Goal: Task Accomplishment & Management: Manage account settings

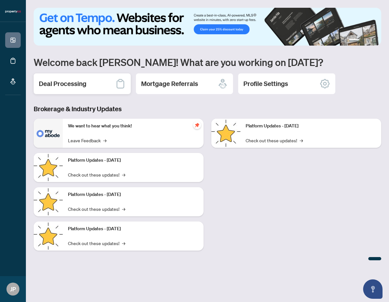
click at [85, 79] on div "Deal Processing" at bounding box center [82, 84] width 97 height 21
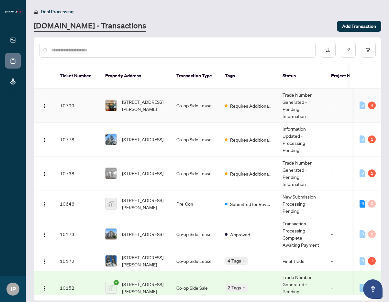
click at [315, 97] on td "Trade Number Generated - Pending Information" at bounding box center [302, 106] width 49 height 34
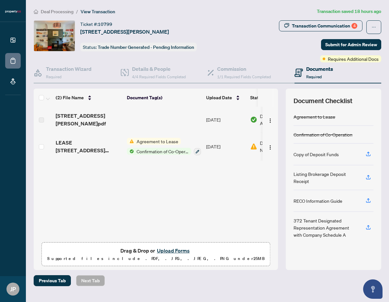
click at [175, 252] on button "Upload Forms" at bounding box center [173, 251] width 37 height 8
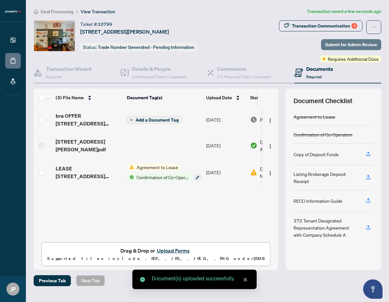
click at [349, 43] on span "Submit for Admin Review" at bounding box center [351, 45] width 52 height 10
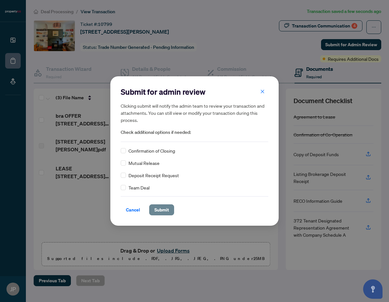
click at [164, 210] on span "Submit" at bounding box center [161, 210] width 15 height 10
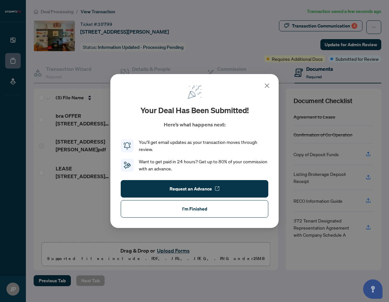
click at [313, 21] on div "Your deal has been submitted! Here’s what happens next: You’ll get email update…" at bounding box center [194, 151] width 389 height 302
drag, startPoint x: 231, startPoint y: 207, endPoint x: 238, endPoint y: 196, distance: 12.8
click at [231, 207] on button "I'm Finished" at bounding box center [195, 208] width 148 height 17
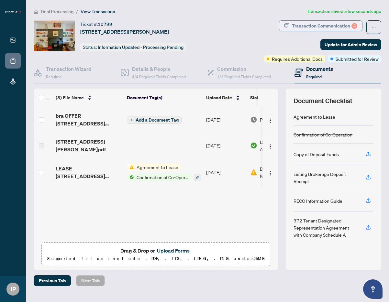
click at [331, 28] on div "Transaction Communication 4" at bounding box center [324, 26] width 65 height 10
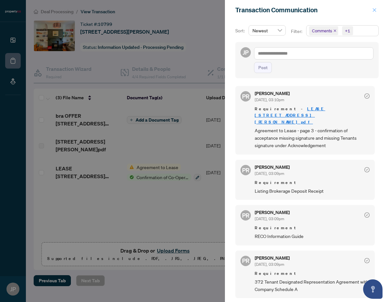
click at [376, 10] on icon "close" at bounding box center [374, 10] width 5 height 5
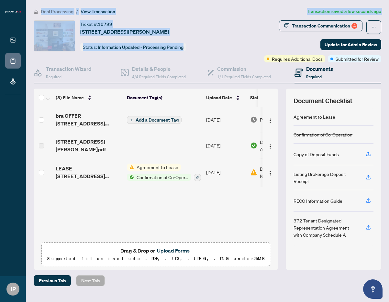
drag, startPoint x: 241, startPoint y: 222, endPoint x: 20, endPoint y: -2, distance: 314.9
click at [34, 107] on div "bra OFFER [STREET_ADDRESS][PERSON_NAME] dragged.pdf Add a Document Tag [DATE] P…" at bounding box center [156, 173] width 245 height 132
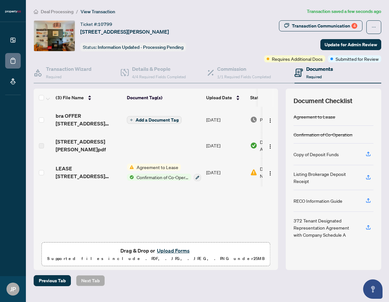
click at [246, 199] on div "bra OFFER [STREET_ADDRESS][PERSON_NAME] dragged.pdf Add a Document Tag [DATE] P…" at bounding box center [156, 173] width 245 height 132
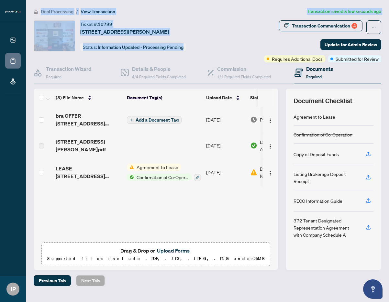
drag, startPoint x: 247, startPoint y: 201, endPoint x: 19, endPoint y: -37, distance: 329.2
click at [34, 107] on div "bra OFFER [STREET_ADDRESS][PERSON_NAME] dragged.pdf Add a Document Tag [DATE] P…" at bounding box center [156, 173] width 245 height 132
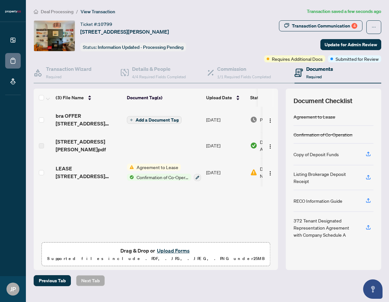
click at [227, 214] on div "bra OFFER [STREET_ADDRESS][PERSON_NAME] dragged.pdf Add a Document Tag [DATE] P…" at bounding box center [156, 173] width 245 height 132
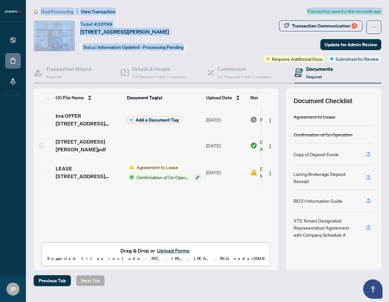
drag, startPoint x: 235, startPoint y: 211, endPoint x: 42, endPoint y: 2, distance: 284.6
click at [34, 107] on div "bra OFFER [STREET_ADDRESS][PERSON_NAME] dragged.pdf Add a Document Tag [DATE] P…" at bounding box center [156, 173] width 245 height 132
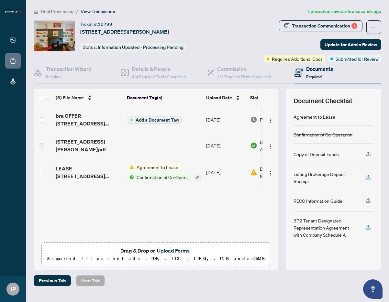
click at [209, 206] on div "bra OFFER [STREET_ADDRESS][PERSON_NAME] dragged.pdf Add a Document Tag [DATE] P…" at bounding box center [156, 173] width 245 height 132
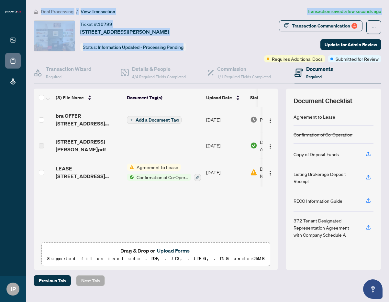
drag, startPoint x: 236, startPoint y: 217, endPoint x: 1, endPoint y: -21, distance: 335.3
click at [34, 107] on div "bra OFFER [STREET_ADDRESS][PERSON_NAME] dragged.pdf Add a Document Tag [DATE] P…" at bounding box center [156, 173] width 245 height 132
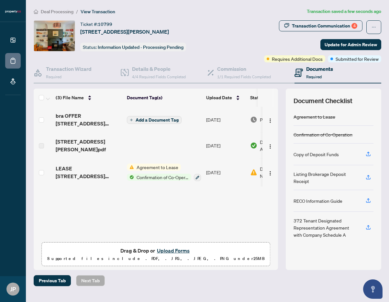
click at [225, 213] on div "bra OFFER [STREET_ADDRESS][PERSON_NAME] dragged.pdf Add a Document Tag [DATE] P…" at bounding box center [156, 173] width 245 height 132
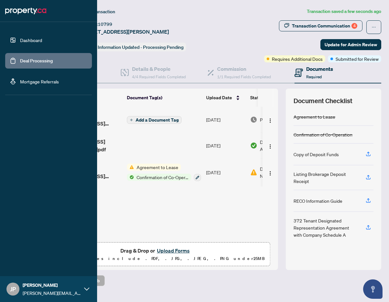
click at [21, 43] on link "Dashboard" at bounding box center [31, 40] width 22 height 6
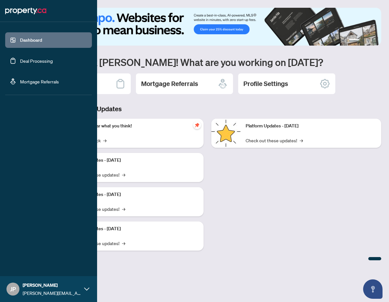
click at [21, 39] on link "Dashboard" at bounding box center [31, 40] width 22 height 6
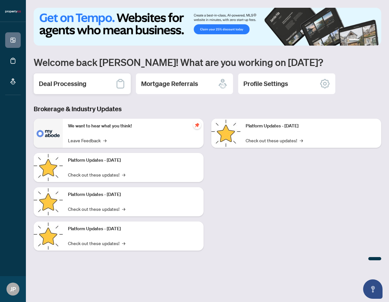
click at [98, 92] on div "Deal Processing" at bounding box center [82, 84] width 97 height 21
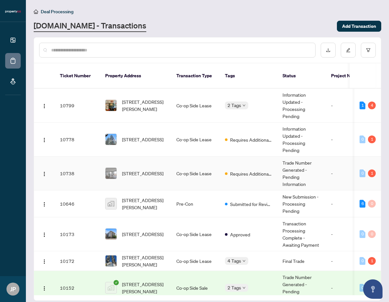
click at [246, 170] on span "Requires Additional Docs" at bounding box center [251, 173] width 42 height 7
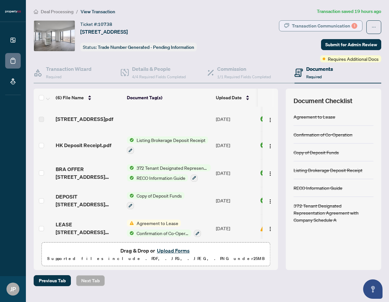
click at [324, 24] on div "Transaction Communication 1" at bounding box center [324, 26] width 65 height 10
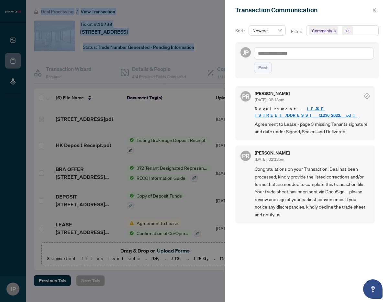
drag, startPoint x: 325, startPoint y: 233, endPoint x: 230, endPoint y: 1, distance: 250.8
click at [235, 82] on div "PR [PERSON_NAME] [DATE], 02:13pm Requirement - LEASE [STREET_ADDRESS] C12362022…" at bounding box center [306, 190] width 143 height 216
click at [230, 1] on div "Transaction Communication" at bounding box center [307, 10] width 164 height 20
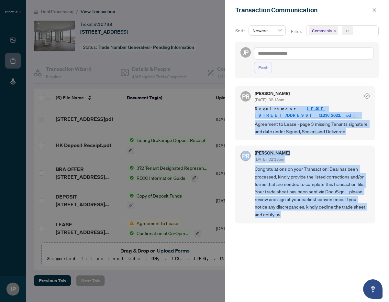
drag, startPoint x: 230, startPoint y: 1, endPoint x: 335, endPoint y: 235, distance: 256.8
click at [335, 227] on div "Transaction Communication Sort: Newest Filter: Comments +1 JP Post PR [PERSON_N…" at bounding box center [307, 151] width 164 height 302
click at [338, 251] on div "PR [PERSON_NAME] [DATE], 02:13pm Requirement - LEASE [STREET_ADDRESS] C12362022…" at bounding box center [306, 190] width 143 height 216
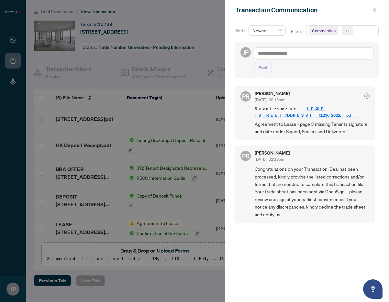
click at [288, 233] on div "PR [PERSON_NAME] [DATE], 02:13pm Requirement - LEASE [STREET_ADDRESS] C12362022…" at bounding box center [306, 190] width 143 height 216
click at [372, 11] on icon "close" at bounding box center [374, 10] width 5 height 5
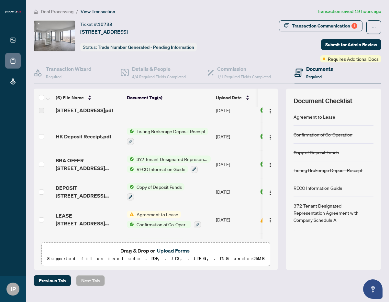
scroll to position [36, 0]
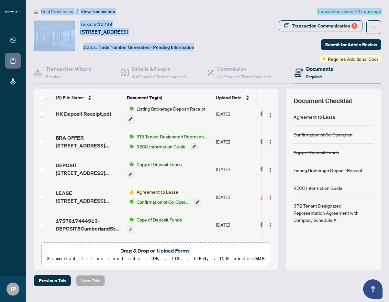
drag, startPoint x: 299, startPoint y: 289, endPoint x: 51, endPoint y: 6, distance: 375.7
click at [51, 6] on main "Deal Processing / View Transaction Transaction saved 19 hours ago Ticket #: 107…" at bounding box center [207, 151] width 363 height 302
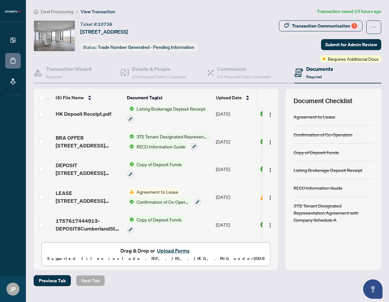
click at [33, 4] on main "Deal Processing / View Transaction Transaction saved 19 hours ago Ticket #: 107…" at bounding box center [207, 151] width 363 height 302
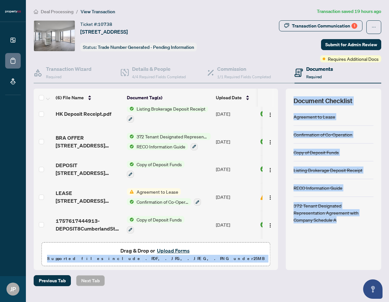
drag, startPoint x: 34, startPoint y: 5, endPoint x: 344, endPoint y: 277, distance: 411.9
click at [341, 281] on main "Deal Processing / View Transaction Transaction saved 19 hours ago Ticket #: 107…" at bounding box center [207, 151] width 363 height 302
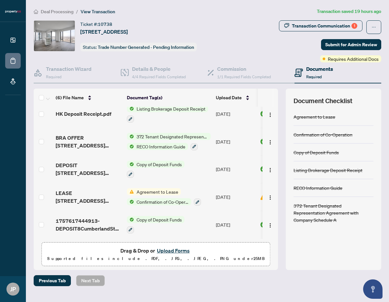
click at [344, 277] on div "Previous Tab Next Tab" at bounding box center [208, 281] width 348 height 11
drag, startPoint x: 344, startPoint y: 277, endPoint x: 69, endPoint y: 9, distance: 383.8
click at [45, 2] on main "Deal Processing / View Transaction Transaction saved 19 hours ago Ticket #: 107…" at bounding box center [207, 151] width 363 height 302
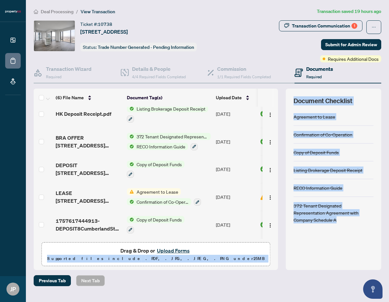
drag, startPoint x: 51, startPoint y: 2, endPoint x: 351, endPoint y: 269, distance: 402.1
click at [354, 268] on main "Deal Processing / View Transaction Transaction saved 19 hours ago Ticket #: 107…" at bounding box center [207, 151] width 363 height 302
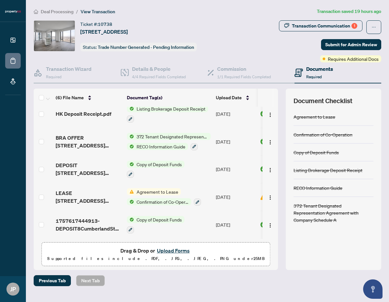
drag, startPoint x: 345, startPoint y: 290, endPoint x: 332, endPoint y: 284, distance: 14.2
click at [343, 289] on main "Deal Processing / View Transaction Transaction saved 19 hours ago Ticket #: 107…" at bounding box center [207, 151] width 363 height 302
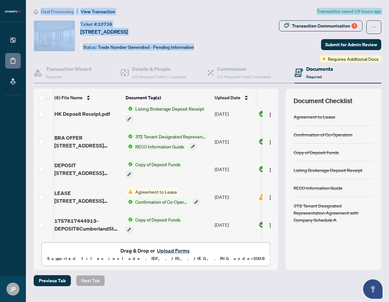
drag, startPoint x: 323, startPoint y: 278, endPoint x: 93, endPoint y: -14, distance: 371.3
click at [93, 0] on main "Deal Processing / View Transaction Transaction saved 19 hours ago Ticket #: 107…" at bounding box center [207, 151] width 363 height 302
click at [149, 13] on ol "Deal Processing / View Transaction" at bounding box center [174, 11] width 281 height 7
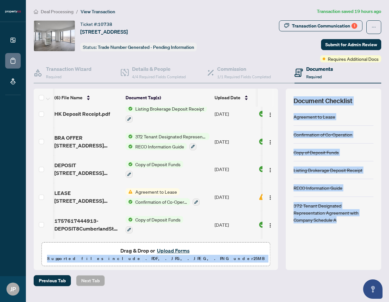
drag, startPoint x: 40, startPoint y: 9, endPoint x: 300, endPoint y: 272, distance: 368.9
click at [313, 276] on div "Deal Processing / View Transaction Transaction saved 19 hours ago Ticket #: 107…" at bounding box center [207, 147] width 353 height 279
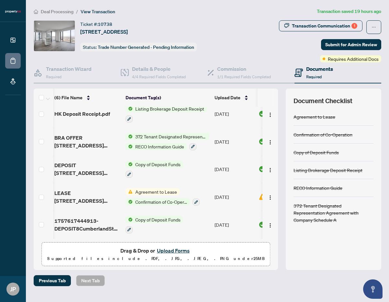
drag, startPoint x: 296, startPoint y: 278, endPoint x: 288, endPoint y: 281, distance: 8.3
click at [290, 274] on main "Deal Processing / View Transaction Transaction saved 19 hours ago Ticket #: 107…" at bounding box center [207, 151] width 363 height 302
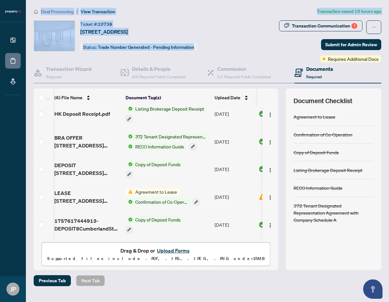
drag, startPoint x: 293, startPoint y: 298, endPoint x: 17, endPoint y: -10, distance: 413.9
click at [26, 0] on main "Deal Processing / View Transaction Transaction saved 19 hours ago Ticket #: 107…" at bounding box center [207, 151] width 363 height 302
click at [128, 28] on span "[STREET_ADDRESS]" at bounding box center [104, 32] width 48 height 8
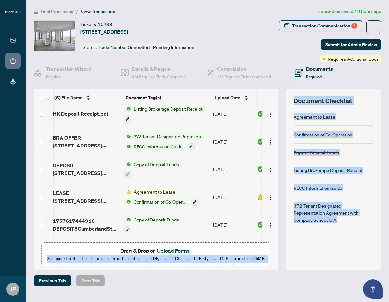
scroll to position [0, 3]
drag, startPoint x: 172, startPoint y: 25, endPoint x: 339, endPoint y: 305, distance: 326.3
click at [339, 302] on main "Deal Processing / View Transaction Transaction saved 19 hours ago Ticket #: 107…" at bounding box center [207, 151] width 363 height 302
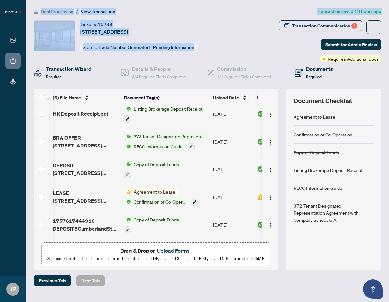
drag, startPoint x: 306, startPoint y: 294, endPoint x: 104, endPoint y: 72, distance: 300.8
click at [26, 0] on main "Deal Processing / View Transaction Transaction saved 19 hours ago Ticket #: 107…" at bounding box center [207, 151] width 363 height 302
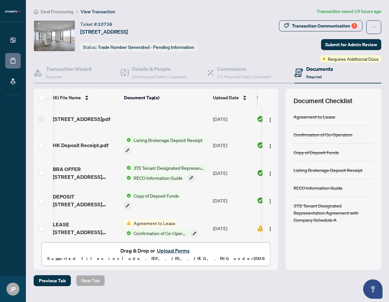
drag, startPoint x: 309, startPoint y: 294, endPoint x: 303, endPoint y: 296, distance: 6.4
click at [304, 296] on main "Deal Processing / View Transaction Transaction saved 19 hours ago Ticket #: 107…" at bounding box center [207, 151] width 363 height 302
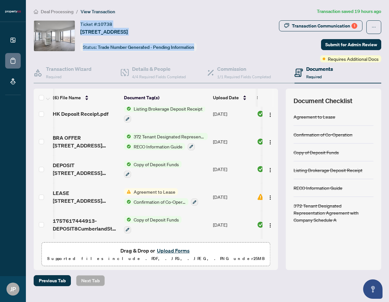
scroll to position [30, 3]
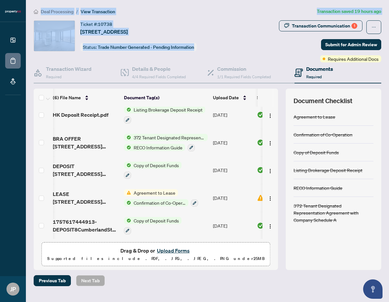
drag, startPoint x: 341, startPoint y: 296, endPoint x: 35, endPoint y: 3, distance: 424.0
click at [27, 2] on main "Deal Processing / View Transaction Transaction saved 19 hours ago Ticket #: 107…" at bounding box center [207, 151] width 363 height 302
drag, startPoint x: 43, startPoint y: 9, endPoint x: 38, endPoint y: 7, distance: 5.5
click at [42, 9] on span "Deal Processing" at bounding box center [57, 12] width 33 height 6
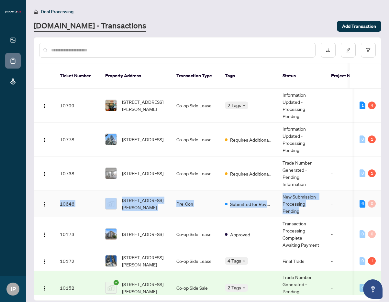
drag, startPoint x: 38, startPoint y: 7, endPoint x: 301, endPoint y: 208, distance: 330.9
click at [301, 208] on main "Deal Processing [DOMAIN_NAME] - Transactions Add Transaction Ticket Number Prop…" at bounding box center [207, 151] width 363 height 302
click at [104, 12] on div "Deal Processing" at bounding box center [208, 11] width 348 height 7
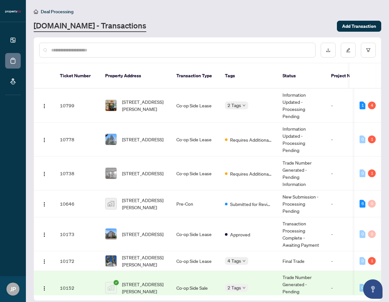
drag, startPoint x: 54, startPoint y: 14, endPoint x: 55, endPoint y: 9, distance: 4.9
click at [54, 14] on span "Deal Processing" at bounding box center [57, 12] width 33 height 6
click at [55, 9] on span "Deal Processing" at bounding box center [57, 12] width 33 height 6
click at [55, 11] on span "Deal Processing" at bounding box center [57, 12] width 33 height 6
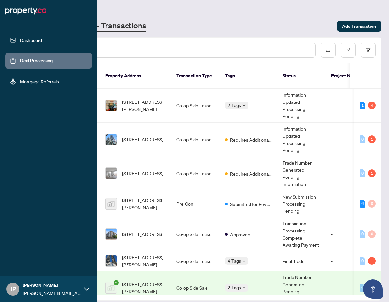
click at [9, 10] on img at bounding box center [25, 11] width 41 height 10
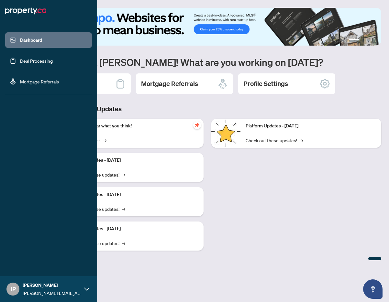
click at [20, 60] on link "Deal Processing" at bounding box center [36, 61] width 33 height 6
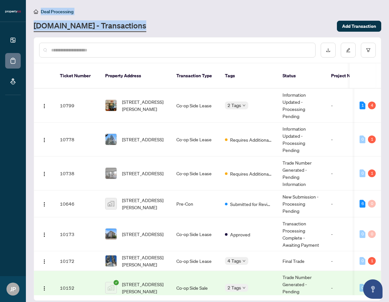
drag, startPoint x: 326, startPoint y: 179, endPoint x: 34, endPoint y: 9, distance: 338.0
click at [34, 89] on div "[STREET_ADDRESS][PERSON_NAME] Co-op Side Lease 2 Tags Information Updated - Pro…" at bounding box center [207, 192] width 347 height 207
click at [35, 8] on li "Deal Processing" at bounding box center [54, 11] width 40 height 7
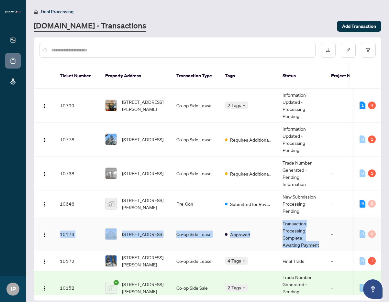
drag, startPoint x: 35, startPoint y: 7, endPoint x: 323, endPoint y: 243, distance: 372.2
click at [323, 243] on main "Deal Processing [DOMAIN_NAME] - Transactions Add Transaction Ticket Number Prop…" at bounding box center [207, 151] width 363 height 302
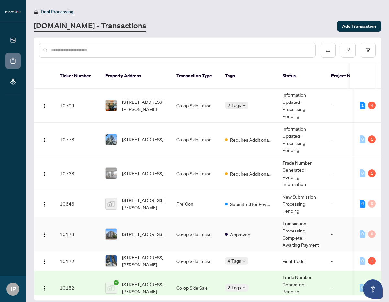
click at [326, 242] on td "-" at bounding box center [345, 235] width 39 height 34
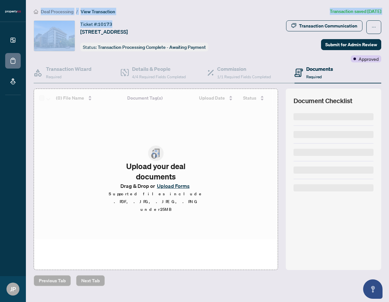
drag, startPoint x: 326, startPoint y: 242, endPoint x: 101, endPoint y: 20, distance: 316.0
click at [101, 21] on main "Deal Processing / View Transaction Transaction saved [DATE] Ticket #: 10173 [ST…" at bounding box center [207, 151] width 363 height 302
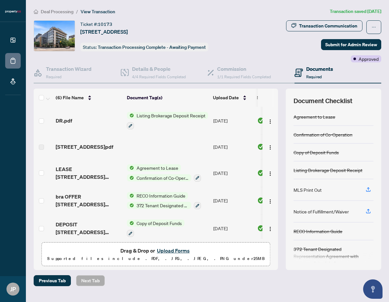
click at [128, 23] on div "Ticket #: 10173 [STREET_ADDRESS]" at bounding box center [104, 27] width 48 height 15
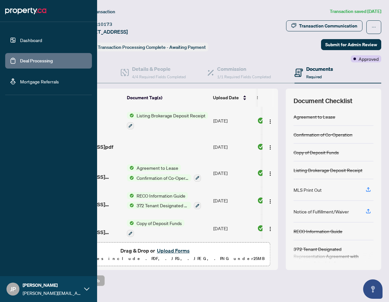
click at [17, 15] on img at bounding box center [25, 11] width 41 height 10
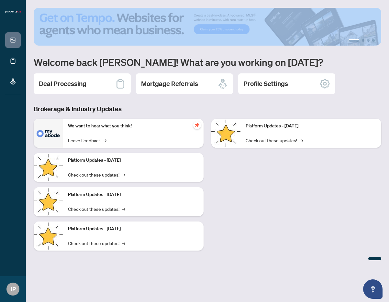
drag, startPoint x: 327, startPoint y: 271, endPoint x: 50, endPoint y: 14, distance: 378.1
click at [55, 6] on main "1 2 3 4 Welcome back [PERSON_NAME]! What are you working on [DATE]? Deal Proces…" at bounding box center [207, 151] width 363 height 302
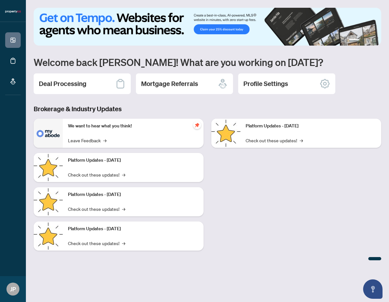
drag, startPoint x: 315, startPoint y: 277, endPoint x: 308, endPoint y: 266, distance: 13.0
click at [314, 275] on main "1 2 3 4 Welcome back [PERSON_NAME]! What are you working on [DATE]? Deal Proces…" at bounding box center [207, 151] width 363 height 302
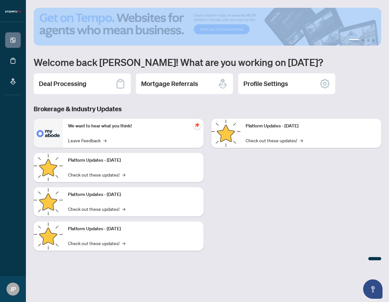
drag, startPoint x: 306, startPoint y: 264, endPoint x: 86, endPoint y: -10, distance: 351.8
click at [86, 0] on main "1 2 3 4 Welcome back [PERSON_NAME]! What are you working on [DATE]? Deal Proces…" at bounding box center [207, 151] width 363 height 302
click at [271, 233] on div "Platform Updates - [DATE] Check out these updates! →" at bounding box center [297, 187] width 178 height 137
drag, startPoint x: 262, startPoint y: 233, endPoint x: 13, endPoint y: -5, distance: 344.1
click at [26, 0] on main "1 2 3 4 Welcome back [PERSON_NAME]! What are you working on [DATE]? Deal Proces…" at bounding box center [207, 151] width 363 height 302
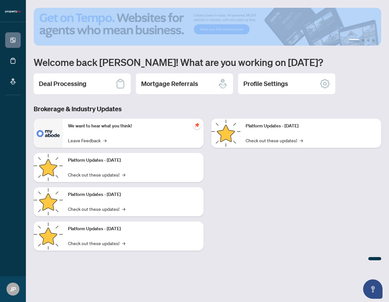
click at [321, 247] on div "Platform Updates - [DATE] Check out these updates! →" at bounding box center [297, 187] width 178 height 137
drag, startPoint x: 321, startPoint y: 246, endPoint x: 51, endPoint y: 24, distance: 348.8
click at [87, 27] on div "1 2 3 4 Welcome back [PERSON_NAME]! What are you working on [DATE]? Deal Proces…" at bounding box center [208, 134] width 348 height 253
drag, startPoint x: 258, startPoint y: 209, endPoint x: 295, endPoint y: 223, distance: 39.7
click at [258, 209] on div "Platform Updates - [DATE] Check out these updates! →" at bounding box center [297, 187] width 178 height 137
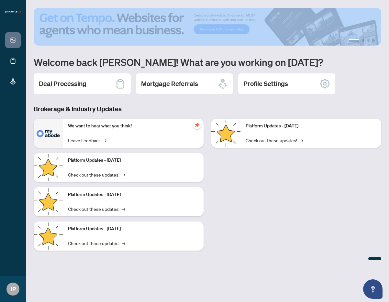
drag, startPoint x: 361, startPoint y: 254, endPoint x: 39, endPoint y: 7, distance: 406.0
click at [39, 7] on main "1 2 3 4 Welcome back [PERSON_NAME]! What are you working on [DATE]? Deal Proces…" at bounding box center [207, 151] width 363 height 302
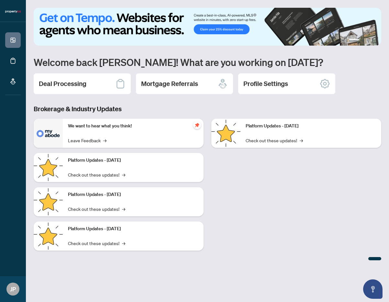
click at [260, 272] on main "1 2 3 4 Welcome back [PERSON_NAME]! What are you working on [DATE]? Deal Proces…" at bounding box center [207, 151] width 363 height 302
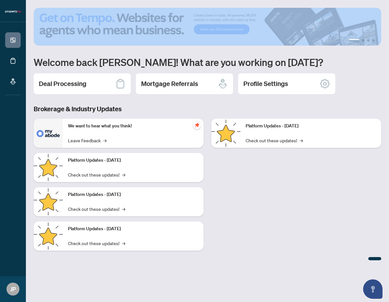
drag, startPoint x: 267, startPoint y: 271, endPoint x: 40, endPoint y: 15, distance: 341.6
click at [40, 15] on main "1 2 3 4 Welcome back [PERSON_NAME]! What are you working on [DATE]? Deal Proces…" at bounding box center [207, 151] width 363 height 302
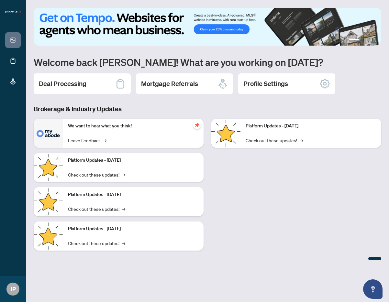
click at [282, 257] on div at bounding box center [208, 258] width 348 height 5
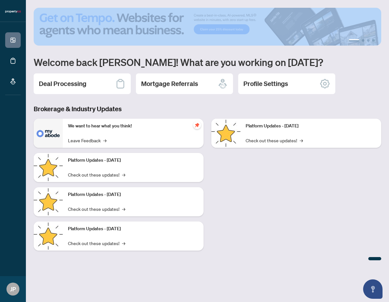
drag, startPoint x: 291, startPoint y: 256, endPoint x: -5, endPoint y: 3, distance: 389.8
click at [26, 3] on main "1 2 3 4 Welcome back [PERSON_NAME]! What are you working on [DATE]? Deal Proces…" at bounding box center [207, 151] width 363 height 302
click at [241, 241] on div "Platform Updates - [DATE] Check out these updates! →" at bounding box center [297, 187] width 178 height 137
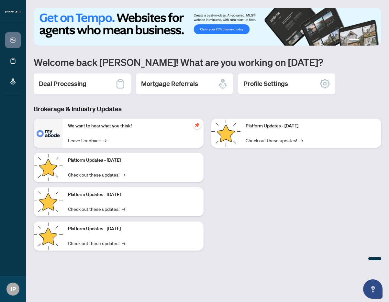
drag
click at [31, 19] on main "1 2 3 4 Welcome back [PERSON_NAME]! What are you working on [DATE]? Deal Proces…" at bounding box center [207, 151] width 363 height 302
click at [268, 254] on div "Platform Updates - [DATE] Check out these updates! →" at bounding box center [297, 187] width 178 height 137
click at [273, 277] on main "1 2 3 4 Welcome back [PERSON_NAME]! What are you working on [DATE]? Deal Proces…" at bounding box center [207, 151] width 363 height 302
click at [26, 0] on main "1 2 3 4 Welcome back [PERSON_NAME]! What are you working on [DATE]? Deal Proces…" at bounding box center [207, 151] width 363 height 302
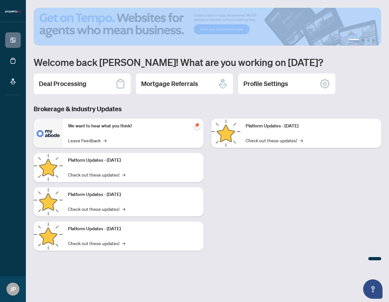
click at [306, 244] on div "Platform Updates - [DATE] Check out these updates! →" at bounding box center [297, 187] width 178 height 137
click at [26, 0] on main "1 2 3 4 Welcome back [PERSON_NAME]! What are you working on [DATE]? Deal Proces…" at bounding box center [207, 151] width 363 height 302
click at [222, 240] on div "Platform Updates - [DATE] Check out these updates! →" at bounding box center [297, 187] width 178 height 137
click at [26, 0] on main "1 2 3 4 Welcome back [PERSON_NAME]! What are you working on [DATE]? Deal Proces…" at bounding box center [207, 151] width 363 height 302
click at [279, 201] on div "Platform Updates - [DATE] Check out these updates! →" at bounding box center [297, 187] width 178 height 137
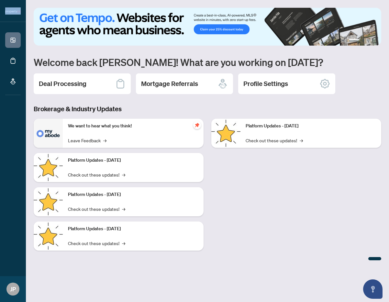
click at [26, 8] on main "1 2 3 4 Welcome back [PERSON_NAME]! What are you working on [DATE]? Deal Proces…" at bounding box center [207, 151] width 363 height 302
click at [266, 203] on div "Platform Updates - [DATE] Check out these updates! →" at bounding box center [297, 187] width 178 height 137
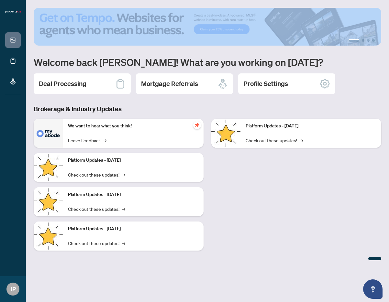
click at [26, 0] on main "1 2 3 4 Welcome back [PERSON_NAME]! What are you working on [DATE]? Deal Proces…" at bounding box center [207, 151] width 363 height 302
click at [296, 249] on div "Platform Updates - [DATE] Check out these updates! →" at bounding box center [297, 187] width 178 height 137
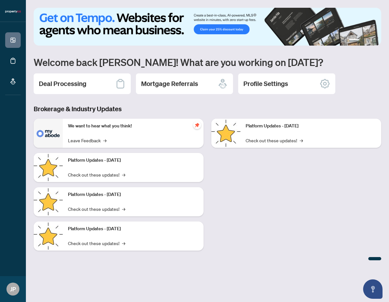
drag, startPoint x: 297, startPoint y: 265, endPoint x: 302, endPoint y: 264, distance: 5.0
click at [297, 265] on main "1 2 3 4 Welcome back [PERSON_NAME]! What are you working on [DATE]? Deal Proces…" at bounding box center [207, 151] width 363 height 302
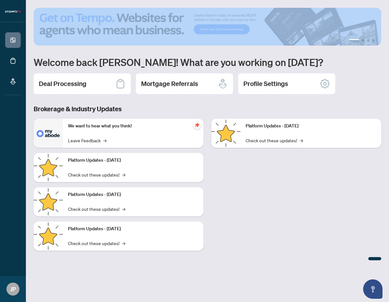
drag, startPoint x: 308, startPoint y: 266, endPoint x: 86, endPoint y: 51, distance: 309.2
click at [45, 17] on main "1 2 3 4 Welcome back [PERSON_NAME]! What are you working on [DATE]? Deal Proces…" at bounding box center [207, 151] width 363 height 302
drag, startPoint x: 264, startPoint y: 246, endPoint x: 267, endPoint y: 254, distance: 8.1
click at [264, 246] on div "Platform Updates - [DATE] Check out these updates! →" at bounding box center [297, 187] width 178 height 137
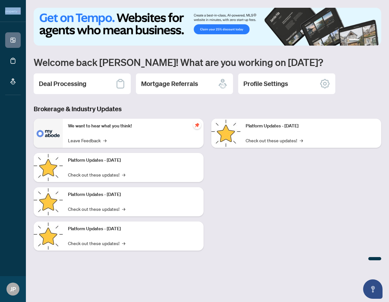
drag, startPoint x: 268, startPoint y: 260, endPoint x: 62, endPoint y: 43, distance: 299.2
click at [26, 10] on main "1 2 3 4 Welcome back [PERSON_NAME]! What are you working on [DATE]? Deal Proces…" at bounding box center [207, 151] width 363 height 302
click at [313, 257] on div at bounding box center [208, 258] width 348 height 5
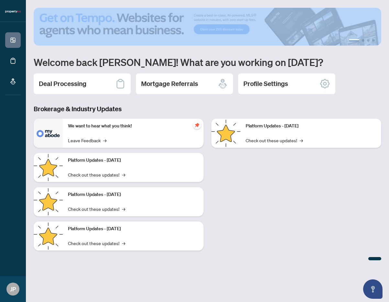
click at [53, 0] on main "1 2 3 4 Welcome back [PERSON_NAME]! What are you working on [DATE]? Deal Proces…" at bounding box center [207, 151] width 363 height 302
click at [310, 232] on div "Platform Updates - [DATE] Check out these updates! →" at bounding box center [297, 187] width 178 height 137
click at [26, 0] on main "1 2 3 4 Welcome back [PERSON_NAME]! What are you working on [DATE]? Deal Proces…" at bounding box center [207, 151] width 363 height 302
click at [308, 250] on div "Platform Updates - [DATE] Check out these updates! →" at bounding box center [297, 187] width 178 height 137
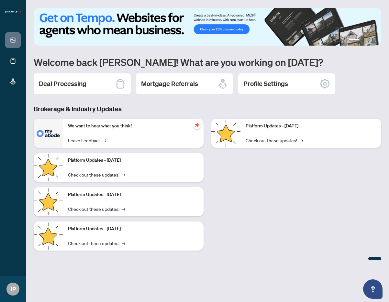
click at [292, 260] on div at bounding box center [208, 258] width 348 height 5
click at [286, 257] on div at bounding box center [208, 258] width 348 height 5
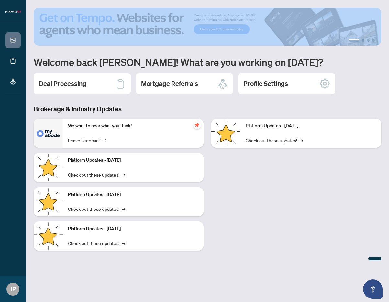
click at [26, 0] on main "1 2 3 4 Welcome back [PERSON_NAME]! What are you working on [DATE]? Deal Proces…" at bounding box center [207, 151] width 363 height 302
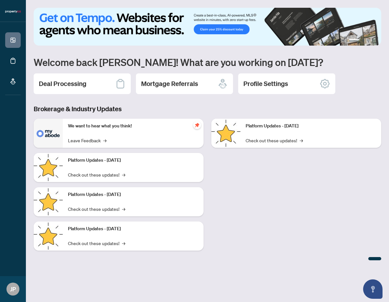
click at [278, 283] on main "1 2 3 4 Welcome back [PERSON_NAME]! What are you working on [DATE]? Deal Proces…" at bounding box center [207, 151] width 363 height 302
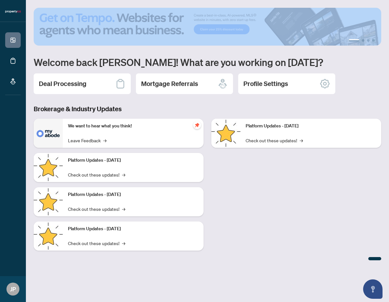
click at [26, 0] on main "1 2 3 4 Welcome back [PERSON_NAME]! What are you working on [DATE]? Deal Proces…" at bounding box center [207, 151] width 363 height 302
click at [294, 247] on div "Platform Updates - [DATE] Check out these updates! →" at bounding box center [297, 187] width 178 height 137
click at [26, 0] on main "1 2 3 4 Welcome back [PERSON_NAME]! What are you working on [DATE]? Deal Proces…" at bounding box center [207, 151] width 363 height 302
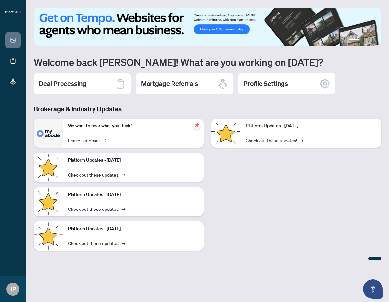
click at [285, 259] on div at bounding box center [208, 258] width 348 height 5
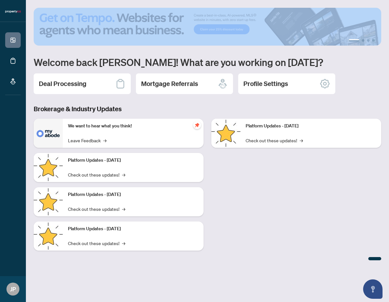
click at [26, 0] on main "1 2 3 4 Welcome back [PERSON_NAME]! What are you working on [DATE]? Deal Proces…" at bounding box center [207, 151] width 363 height 302
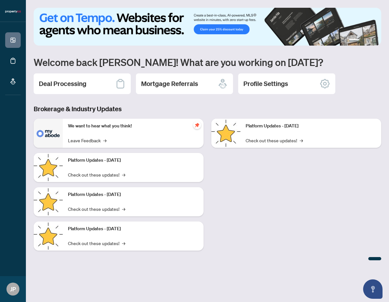
click at [245, 273] on main "1 2 3 4 Welcome back [PERSON_NAME]! What are you working on [DATE]? Deal Proces…" at bounding box center [207, 151] width 363 height 302
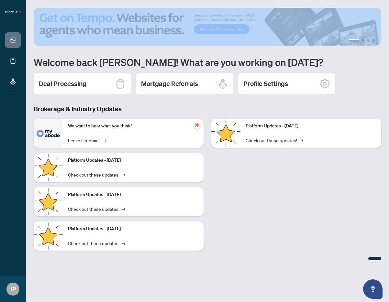
click at [107, 19] on main "1 2 3 4 Welcome back [PERSON_NAME]! What are you working on [DATE]? Deal Proces…" at bounding box center [207, 151] width 363 height 302
click at [272, 245] on div "Platform Updates - [DATE] Check out these updates! →" at bounding box center [297, 187] width 178 height 137
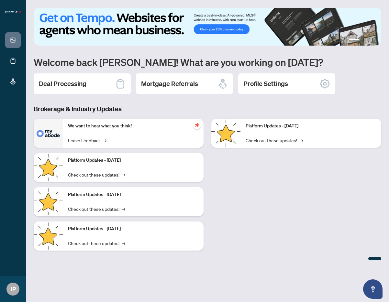
click at [270, 248] on div "Platform Updates - [DATE] Check out these updates! →" at bounding box center [297, 187] width 178 height 137
click at [255, 250] on div "Platform Updates - [DATE] Check out these updates! →" at bounding box center [297, 187] width 178 height 137
click at [35, 47] on div "1 2 3 4 Welcome back [PERSON_NAME]! What are you working on [DATE]? Deal Proces…" at bounding box center [208, 134] width 348 height 253
click at [247, 252] on div "Platform Updates - [DATE] Check out these updates! →" at bounding box center [297, 187] width 178 height 137
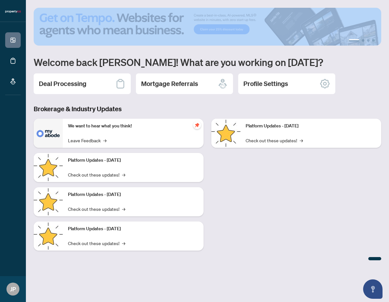
click at [26, 0] on main "1 2 3 4 Welcome back [PERSON_NAME]! What are you working on [DATE]? Deal Proces…" at bounding box center [207, 151] width 363 height 302
click at [298, 230] on div "Platform Updates - [DATE] Check out these updates! →" at bounding box center [297, 187] width 178 height 137
